Goal: Find specific fact

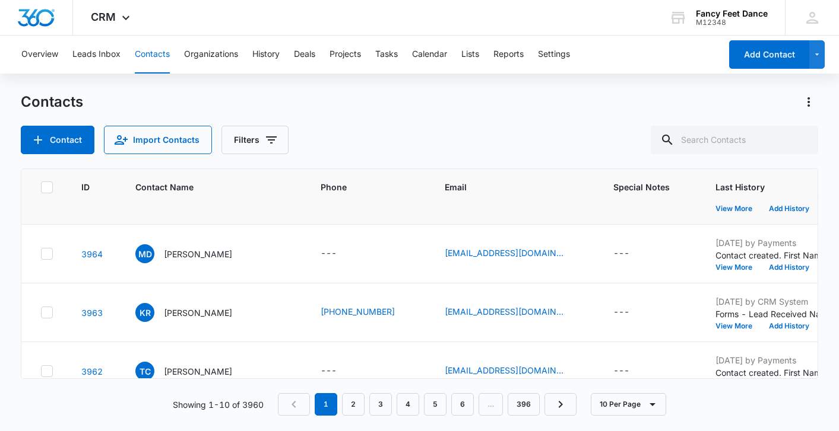
scroll to position [265, 0]
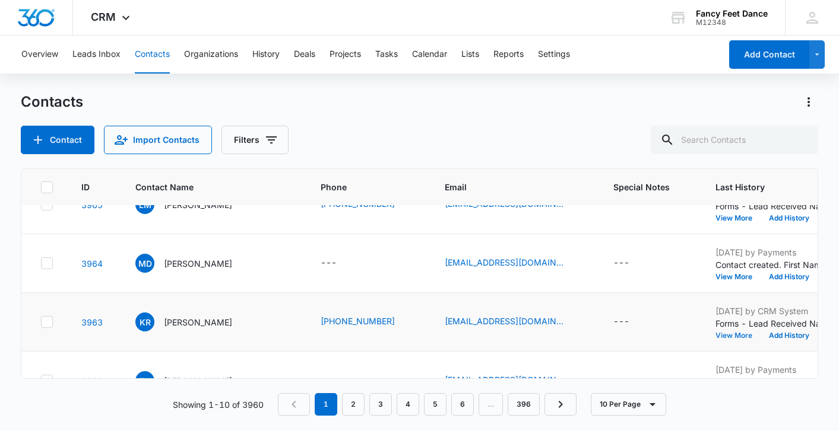
click at [715, 332] on button "View More" at bounding box center [737, 335] width 45 height 7
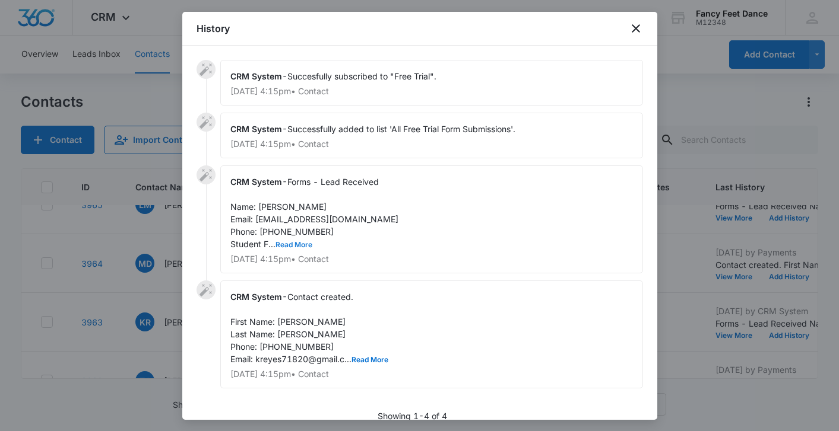
click at [298, 242] on button "Read More" at bounding box center [293, 245] width 37 height 7
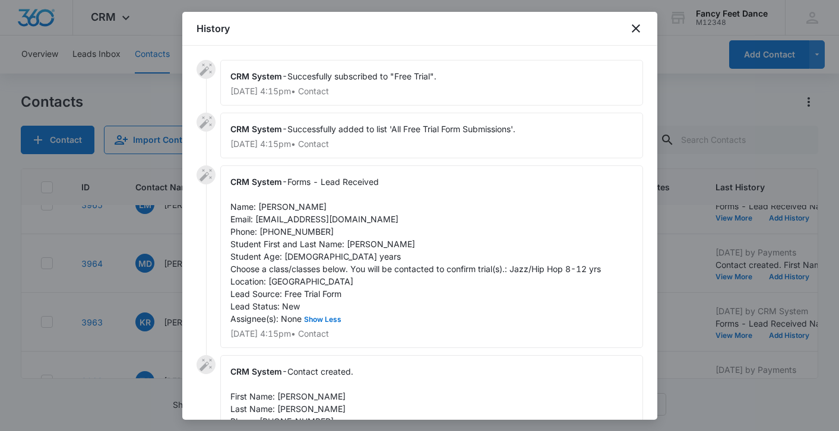
click at [353, 243] on span "Forms - Lead Received Name: [PERSON_NAME] Email: [EMAIL_ADDRESS][DOMAIN_NAME] P…" at bounding box center [415, 250] width 370 height 147
click at [352, 243] on span "Forms - Lead Received Name: [PERSON_NAME] Email: [EMAIL_ADDRESS][DOMAIN_NAME] P…" at bounding box center [415, 250] width 370 height 147
copy span "[PERSON_NAME]"
click at [271, 208] on span "Forms - Lead Received Name: [PERSON_NAME] Email: [EMAIL_ADDRESS][DOMAIN_NAME] P…" at bounding box center [415, 250] width 370 height 147
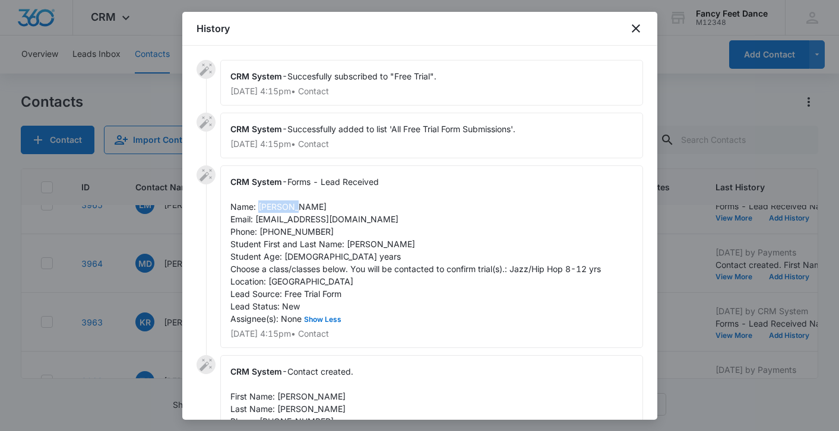
copy span "[PERSON_NAME]"
click at [277, 233] on span "Forms - Lead Received Name: [PERSON_NAME] Email: [EMAIL_ADDRESS][DOMAIN_NAME] P…" at bounding box center [415, 250] width 370 height 147
copy span "7184192251"
